Goal: Transaction & Acquisition: Purchase product/service

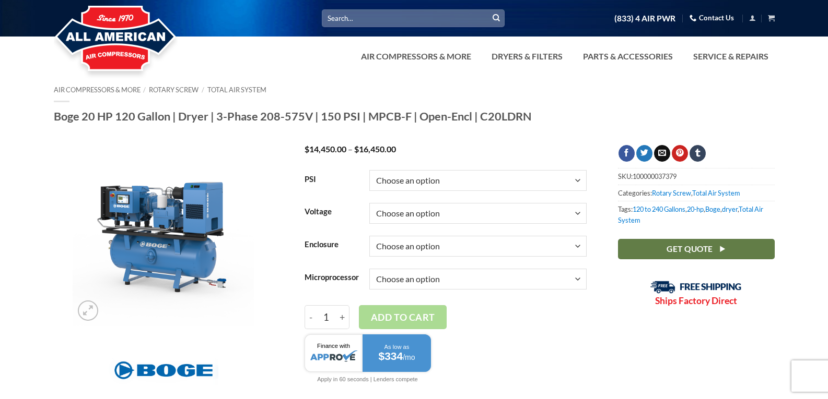
scroll to position [52, 0]
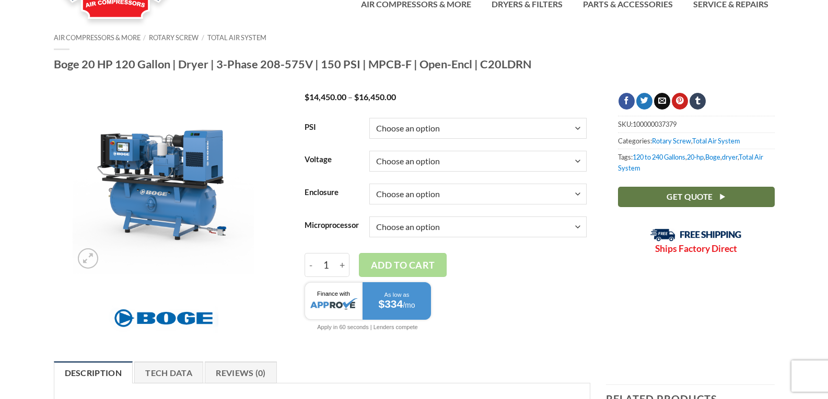
click at [537, 134] on select "Choose an option 150" at bounding box center [477, 128] width 217 height 21
select select "150"
click at [369, 118] on select "Choose an option 150" at bounding box center [477, 128] width 217 height 21
click at [524, 155] on select "Choose an option 3/60/208V 3/60/230V 3/60/460V 3/60/575V" at bounding box center [477, 161] width 217 height 21
click at [369, 151] on select "Choose an option 3/60/208V 3/60/230V 3/60/460V 3/60/575V" at bounding box center [477, 161] width 217 height 21
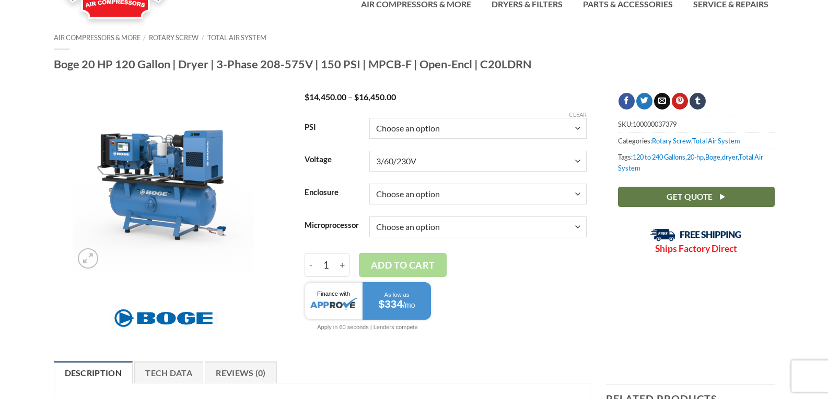
select select "3-60-230v"
click at [507, 202] on select "Choose an option Enclosed Open" at bounding box center [477, 194] width 217 height 21
select select "enclosed"
click at [369, 184] on select "Choose an option Enclosed Open" at bounding box center [477, 194] width 217 height 21
select select "3-60-230v"
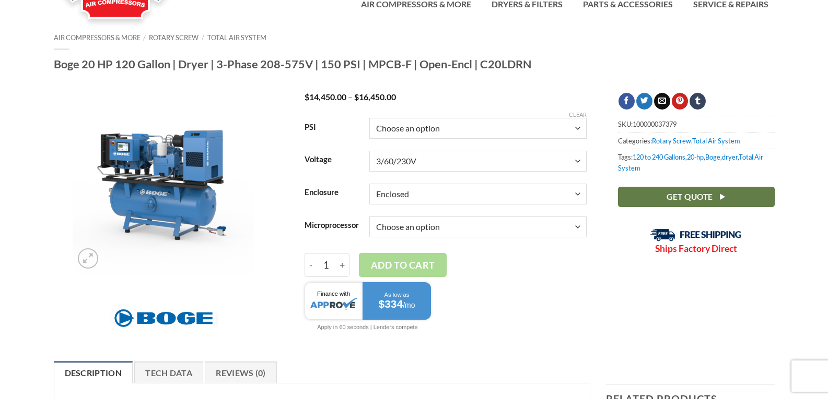
select select "enclosed"
click at [494, 227] on select "Choose an option Base Focus 2.0" at bounding box center [477, 227] width 217 height 21
select select "base"
click at [369, 217] on select "Choose an option Base Focus 2.0" at bounding box center [477, 227] width 217 height 21
select select "3-60-230v"
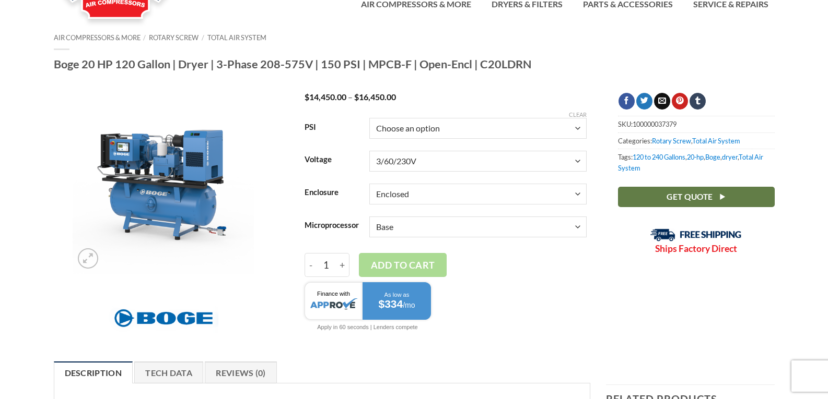
select select "enclosed"
select select "base"
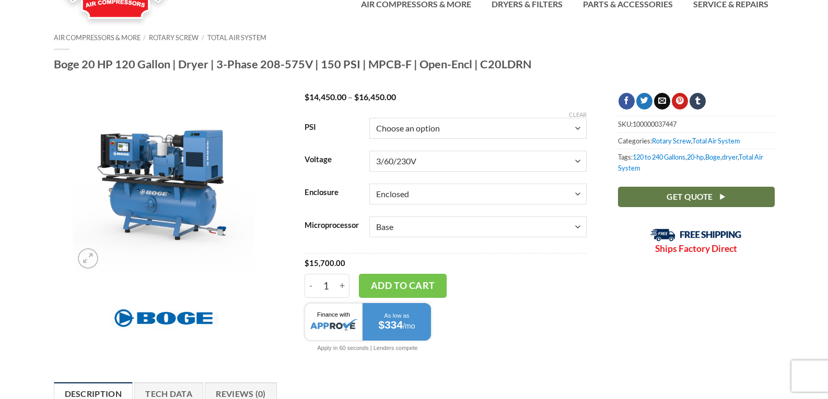
click at [500, 195] on select "Choose an option Enclosed Open" at bounding box center [477, 194] width 217 height 21
select select "open"
click at [369, 184] on select "Choose an option Enclosed Open" at bounding box center [477, 194] width 217 height 21
select select "3-60-230v"
select select "base"
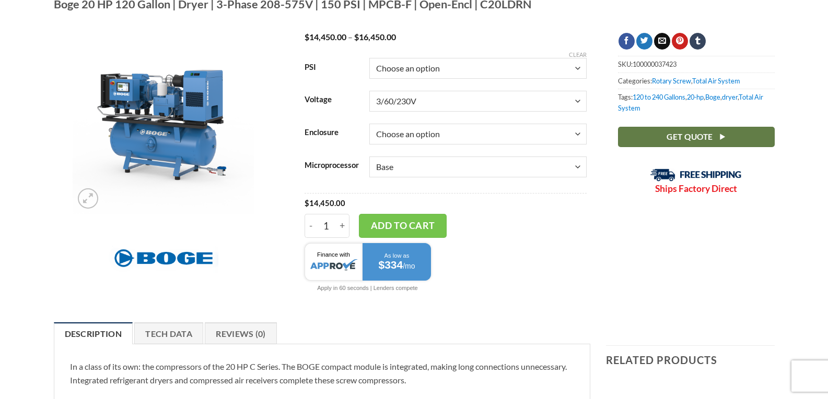
scroll to position [0, 0]
